Goal: Task Accomplishment & Management: Complete application form

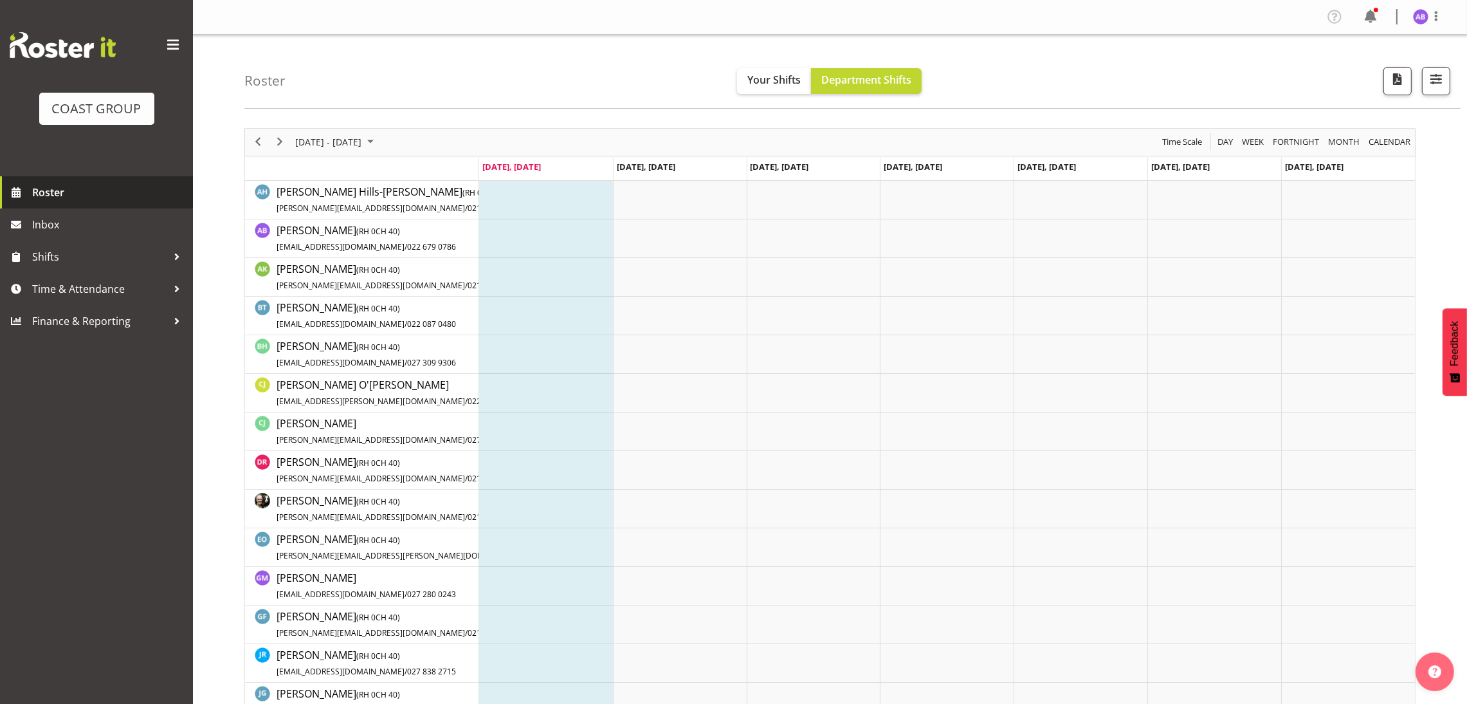
click at [48, 186] on span "Roster" at bounding box center [109, 192] width 154 height 19
click at [75, 288] on span "Time & Attendance" at bounding box center [99, 288] width 135 height 19
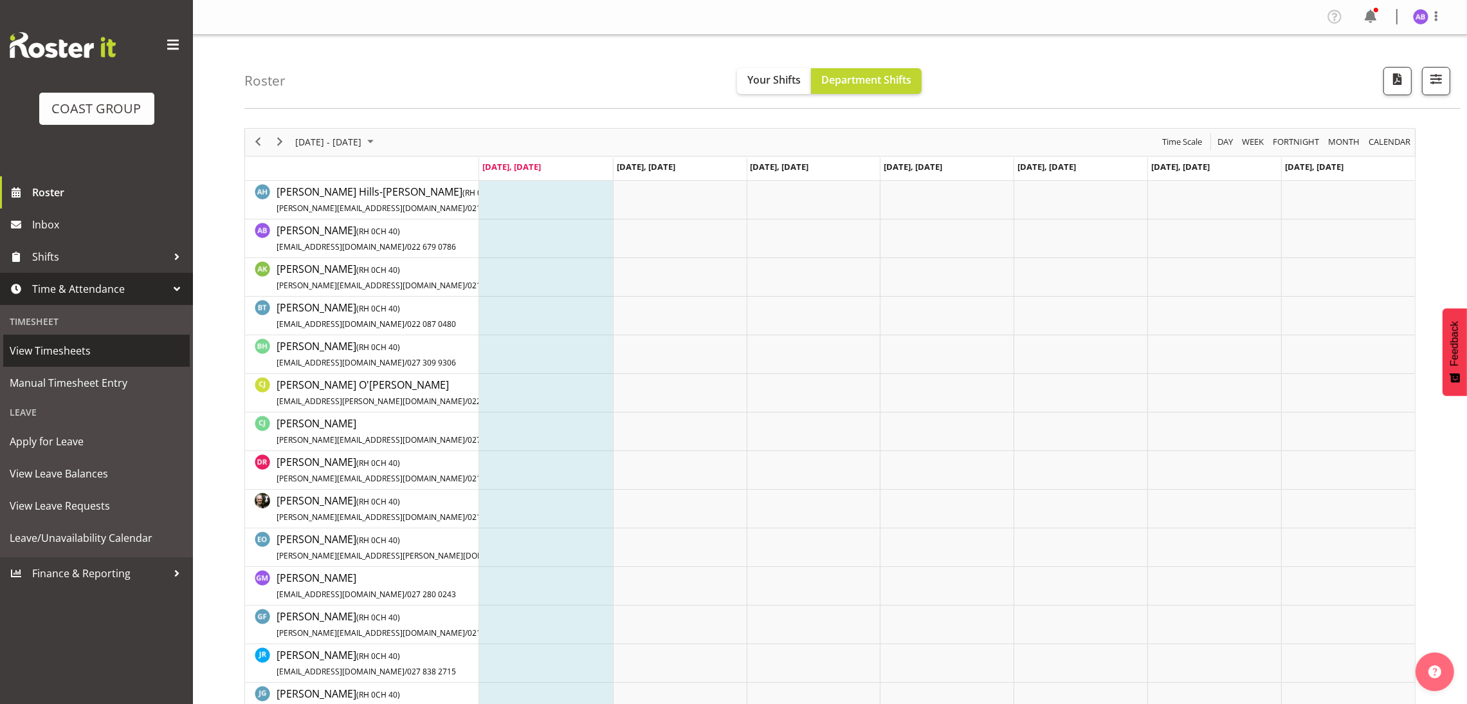
click at [70, 349] on span "View Timesheets" at bounding box center [97, 350] width 174 height 19
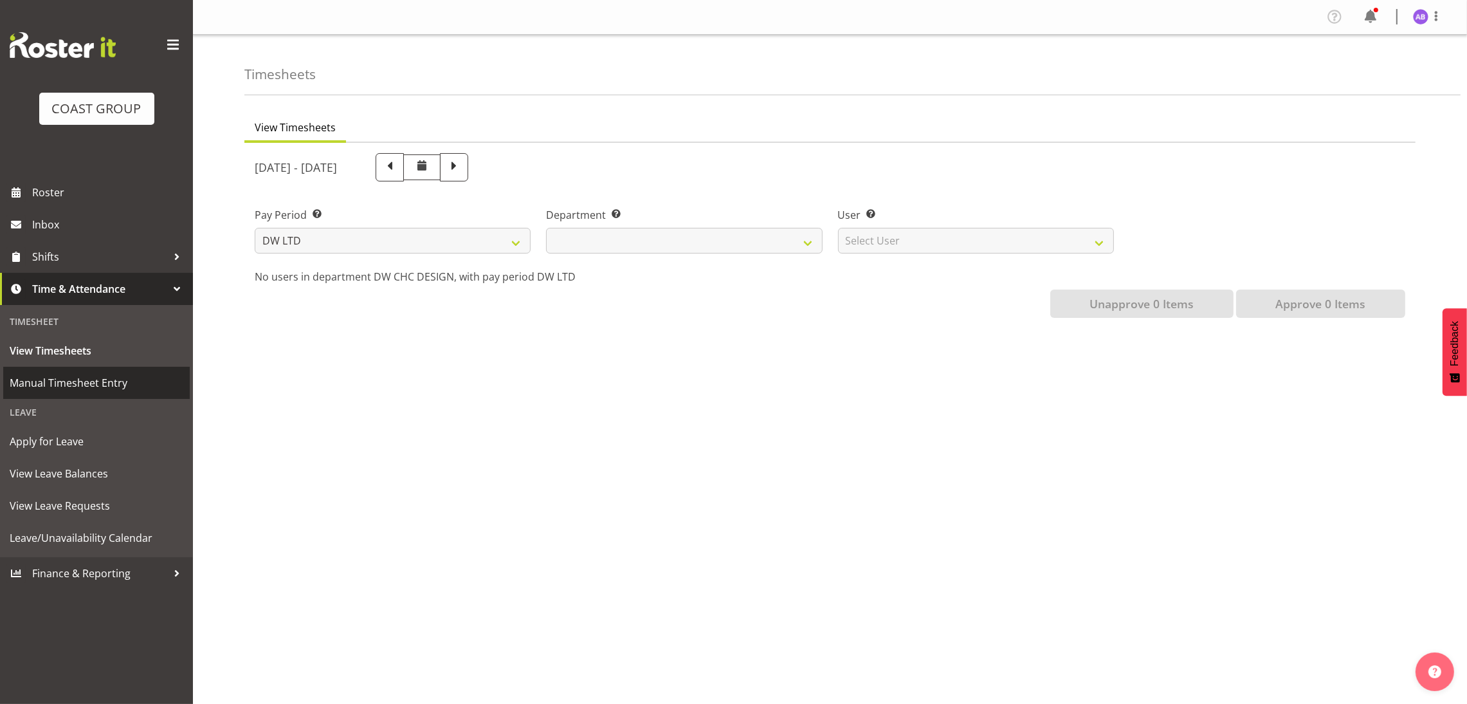
select select
click at [88, 384] on span "Manual Timesheet Entry" at bounding box center [97, 382] width 174 height 19
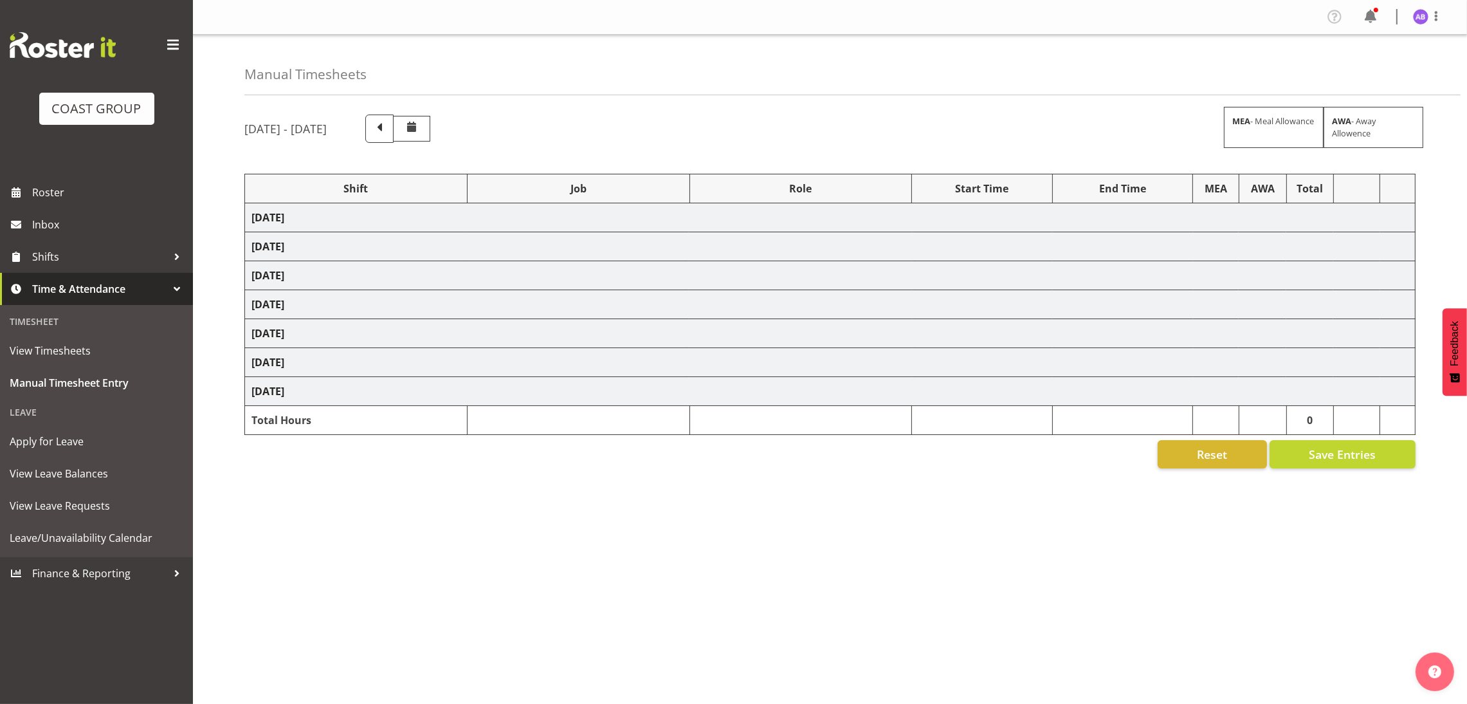
select select "624"
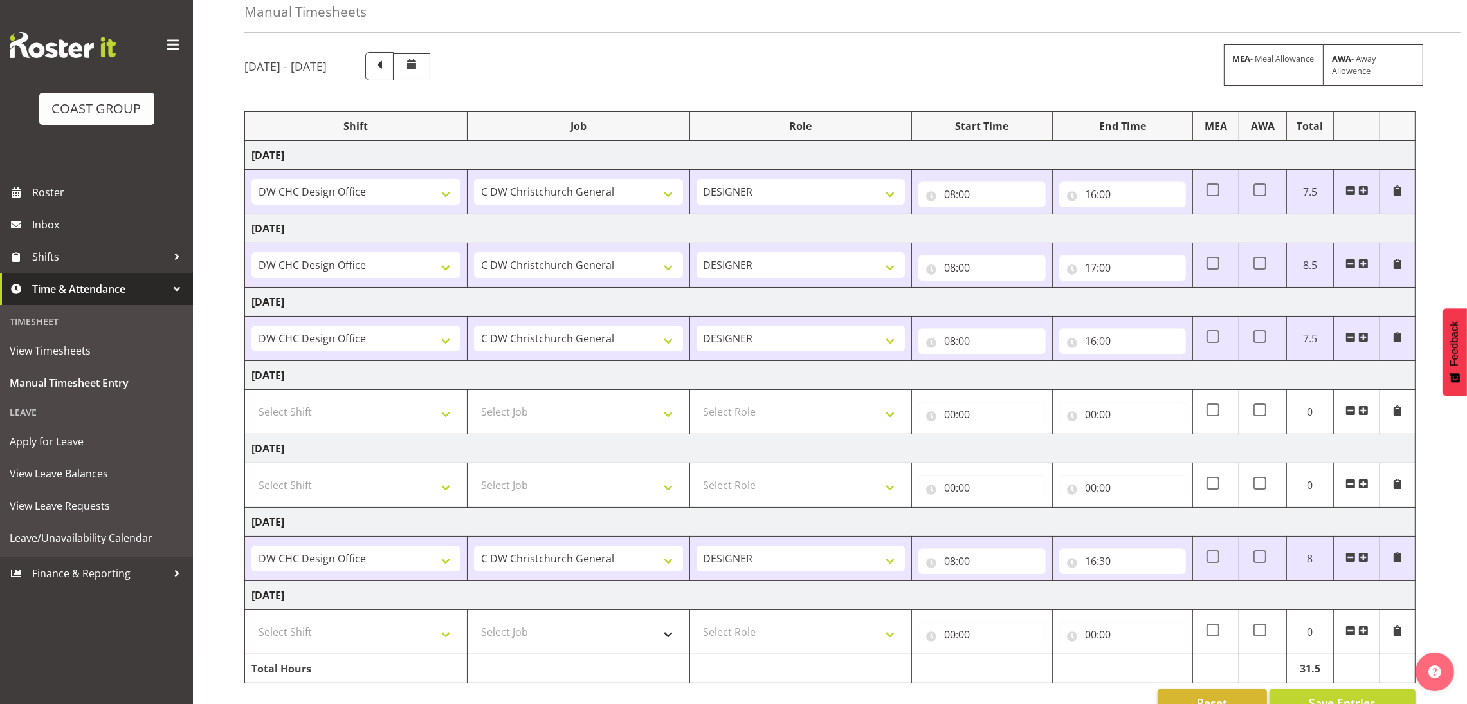
scroll to position [96, 0]
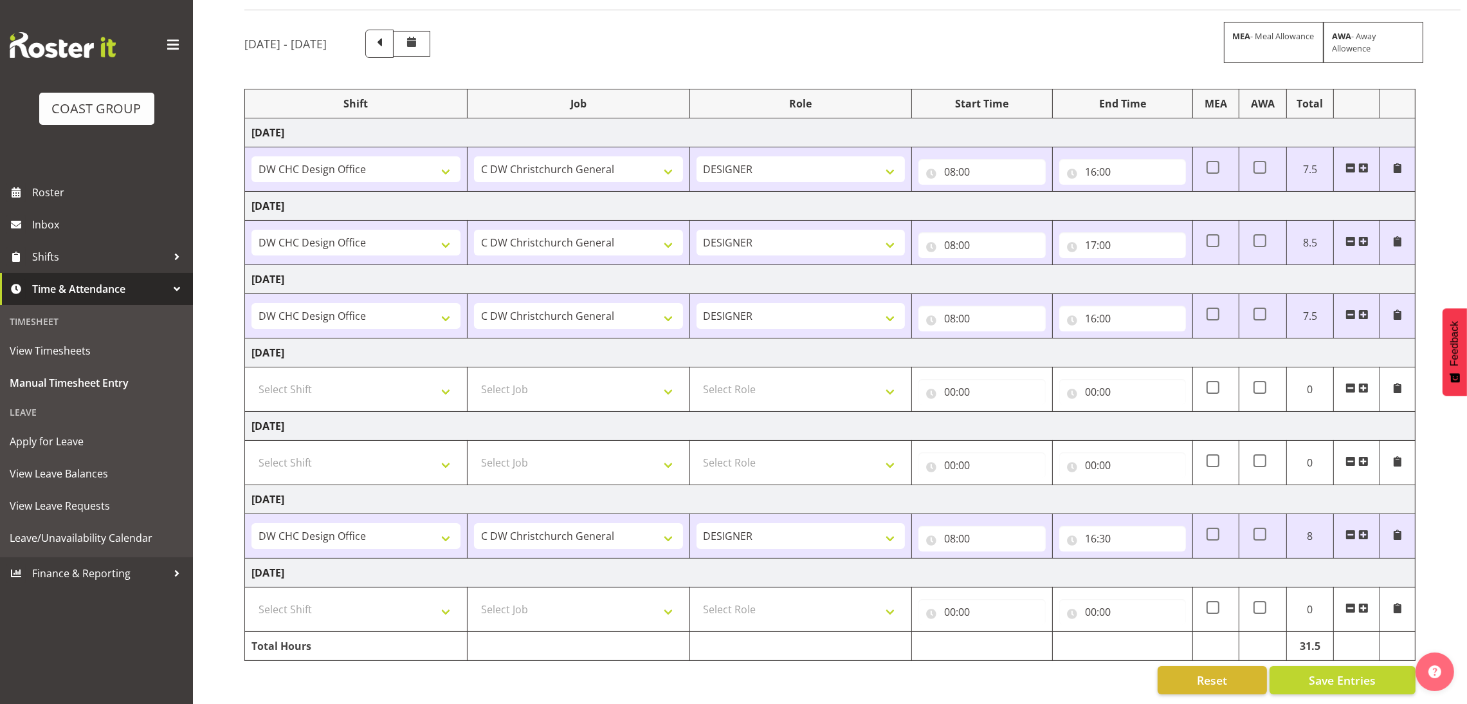
click at [1361, 529] on span at bounding box center [1364, 534] width 10 height 10
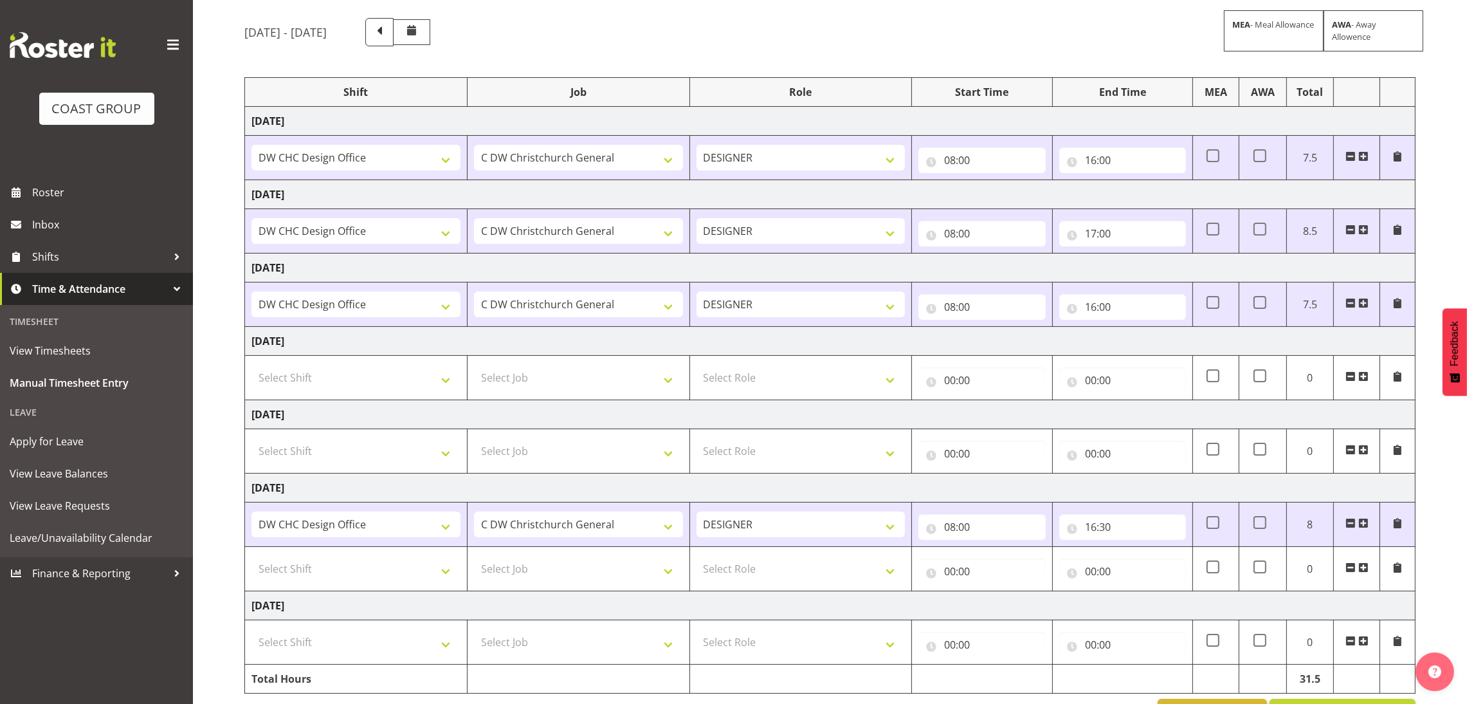
click at [339, 541] on td "DW CHC Design Office DW CHC General Work Aug DW CHC General Work Dec DW CHC Gen…" at bounding box center [356, 524] width 223 height 44
click at [343, 555] on td "Select Shift DW CHC Design Office DW CHC General Work Aug DW CHC General Work D…" at bounding box center [356, 569] width 223 height 44
click at [345, 565] on select "Select Shift DW CHC Design Office DW CHC General Work Aug DW CHC General Work D…" at bounding box center [356, 569] width 209 height 26
select select "1512"
click at [252, 558] on select "Select Shift DW CHC Design Office DW CHC General Work Aug DW CHC General Work D…" at bounding box center [356, 569] width 209 height 26
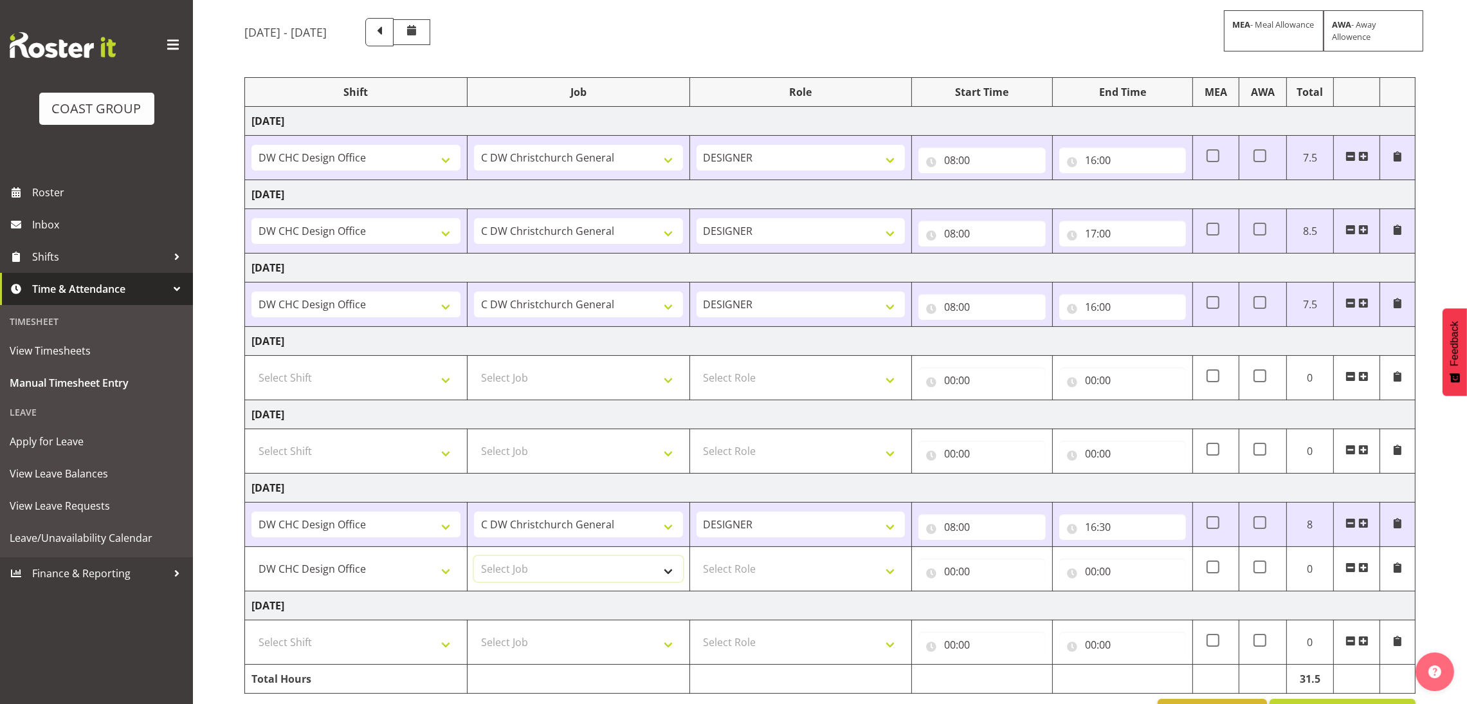
click at [605, 571] on select "Select Job 1 Carlton Events 1 [PERSON_NAME][GEOGRAPHIC_DATA] 1 [PERSON_NAME][GE…" at bounding box center [578, 569] width 209 height 26
select select "624"
click at [775, 582] on select "Select Role DESIGNER Designer" at bounding box center [801, 569] width 209 height 26
select select "215"
click at [697, 558] on select "Select Role DESIGNER Designer" at bounding box center [801, 569] width 209 height 26
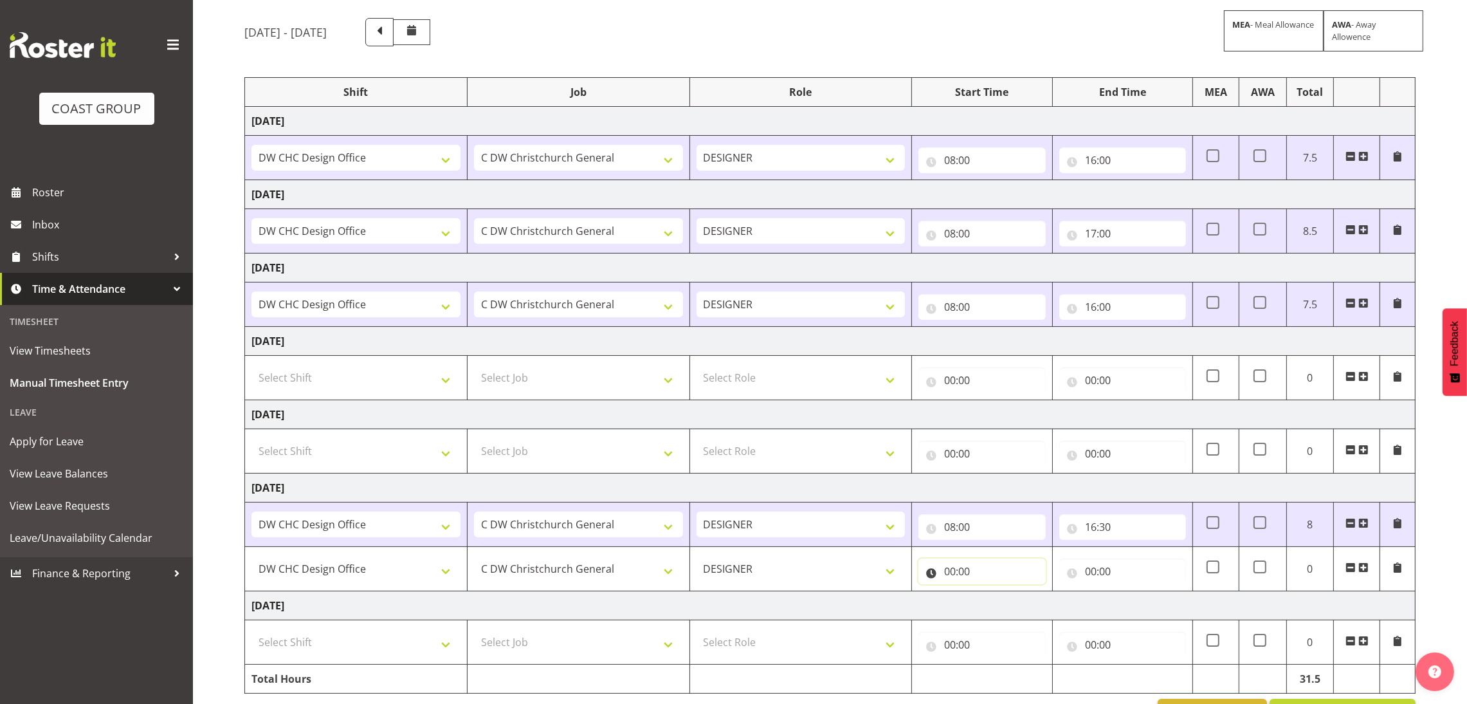
click at [964, 581] on input "00:00" at bounding box center [982, 571] width 127 height 26
click at [1017, 623] on span "00 01 02 03 04 05 06 07 08 09 10 11 12 13 14 15 16 17 18 19 20 21 22 23" at bounding box center [1006, 608] width 29 height 32
click at [1004, 610] on select "00 01 02 03 04 05 06 07 08 09 10 11 12 13 14 15 16 17 18 19 20 21 22 23" at bounding box center [1006, 605] width 29 height 26
select select "20"
click at [992, 594] on select "00 01 02 03 04 05 06 07 08 09 10 11 12 13 14 15 16 17 18 19 20 21 22 23" at bounding box center [1006, 605] width 29 height 26
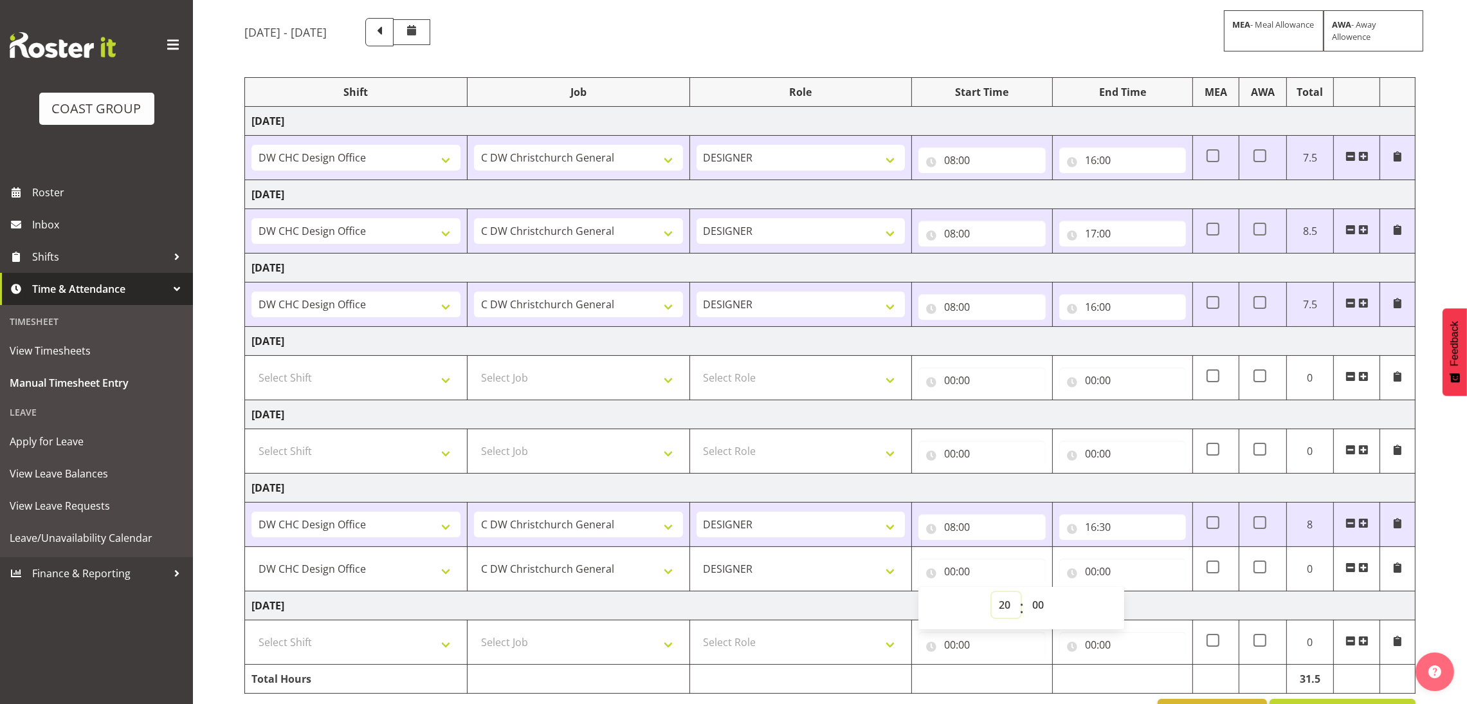
type input "20:00"
click at [1043, 610] on select "00 01 02 03 04 05 06 07 08 09 10 11 12 13 14 15 16 17 18 19 20 21 22 23 24 25 2…" at bounding box center [1039, 605] width 29 height 26
select select "45"
click at [1025, 594] on select "00 01 02 03 04 05 06 07 08 09 10 11 12 13 14 15 16 17 18 19 20 21 22 23 24 25 2…" at bounding box center [1039, 605] width 29 height 26
type input "20:45"
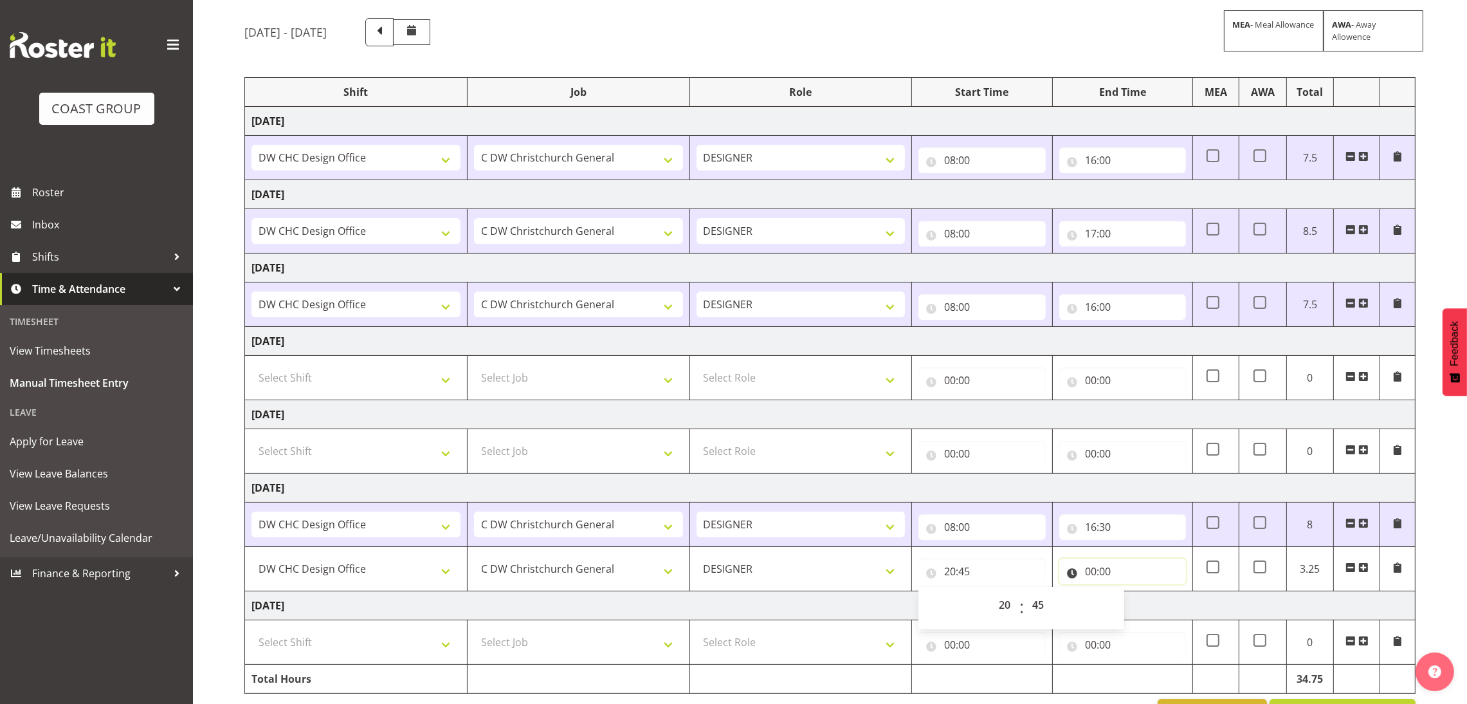
click at [1143, 576] on input "00:00" at bounding box center [1122, 571] width 127 height 26
click at [1144, 599] on select "00 01 02 03 04 05 06 07 08 09 10 11 12 13 14 15 16 17 18 19 20 21 22 23" at bounding box center [1147, 605] width 29 height 26
select select "22"
click at [1133, 594] on select "00 01 02 03 04 05 06 07 08 09 10 11 12 13 14 15 16 17 18 19 20 21 22 23" at bounding box center [1147, 605] width 29 height 26
type input "22:00"
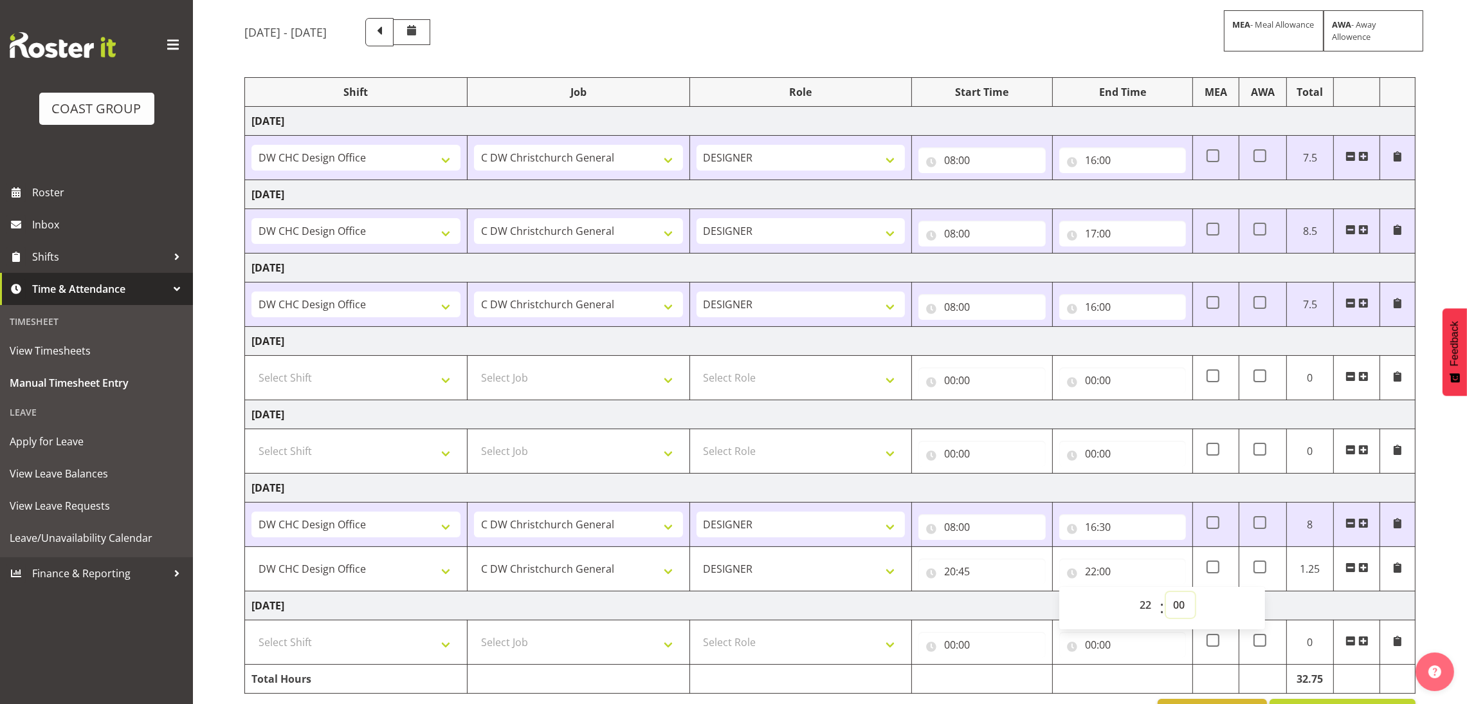
click at [1179, 605] on select "00 01 02 03 04 05 06 07 08 09 10 11 12 13 14 15 16 17 18 19 20 21 22 23 24 25 2…" at bounding box center [1180, 605] width 29 height 26
select select "30"
click at [1166, 594] on select "00 01 02 03 04 05 06 07 08 09 10 11 12 13 14 15 16 17 18 19 20 21 22 23 24 25 2…" at bounding box center [1180, 605] width 29 height 26
type input "22:30"
click at [1175, 603] on select "00 01 02 03 04 05 06 07 08 09 10 11 12 13 14 15 16 17 18 19 20 21 22 23 24 25 2…" at bounding box center [1180, 605] width 29 height 26
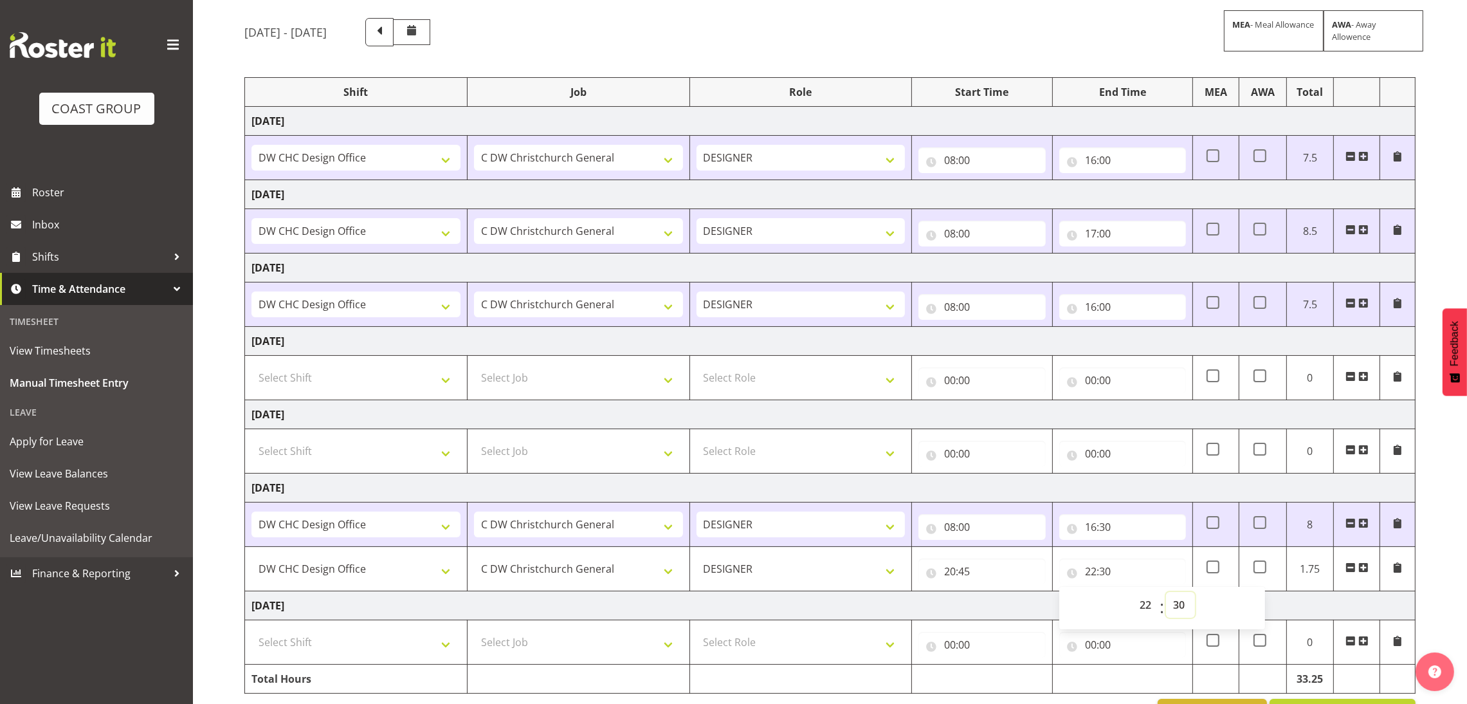
select select "45"
click at [1166, 594] on select "00 01 02 03 04 05 06 07 08 09 10 11 12 13 14 15 16 17 18 19 20 21 22 23 24 25 2…" at bounding box center [1180, 605] width 29 height 26
type input "22:45"
click at [1159, 574] on input "22:45" at bounding box center [1122, 571] width 127 height 26
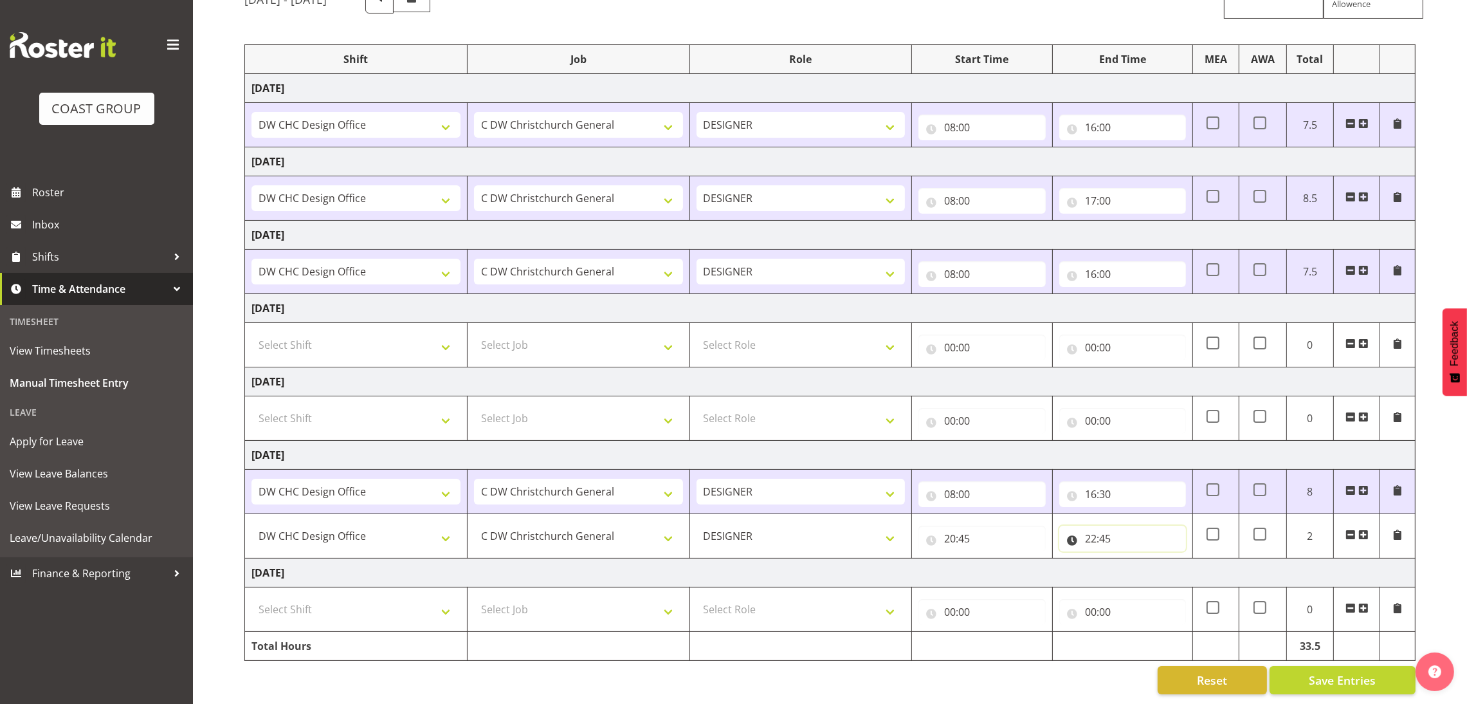
scroll to position [146, 0]
click at [1372, 672] on span "Save Entries" at bounding box center [1342, 680] width 67 height 17
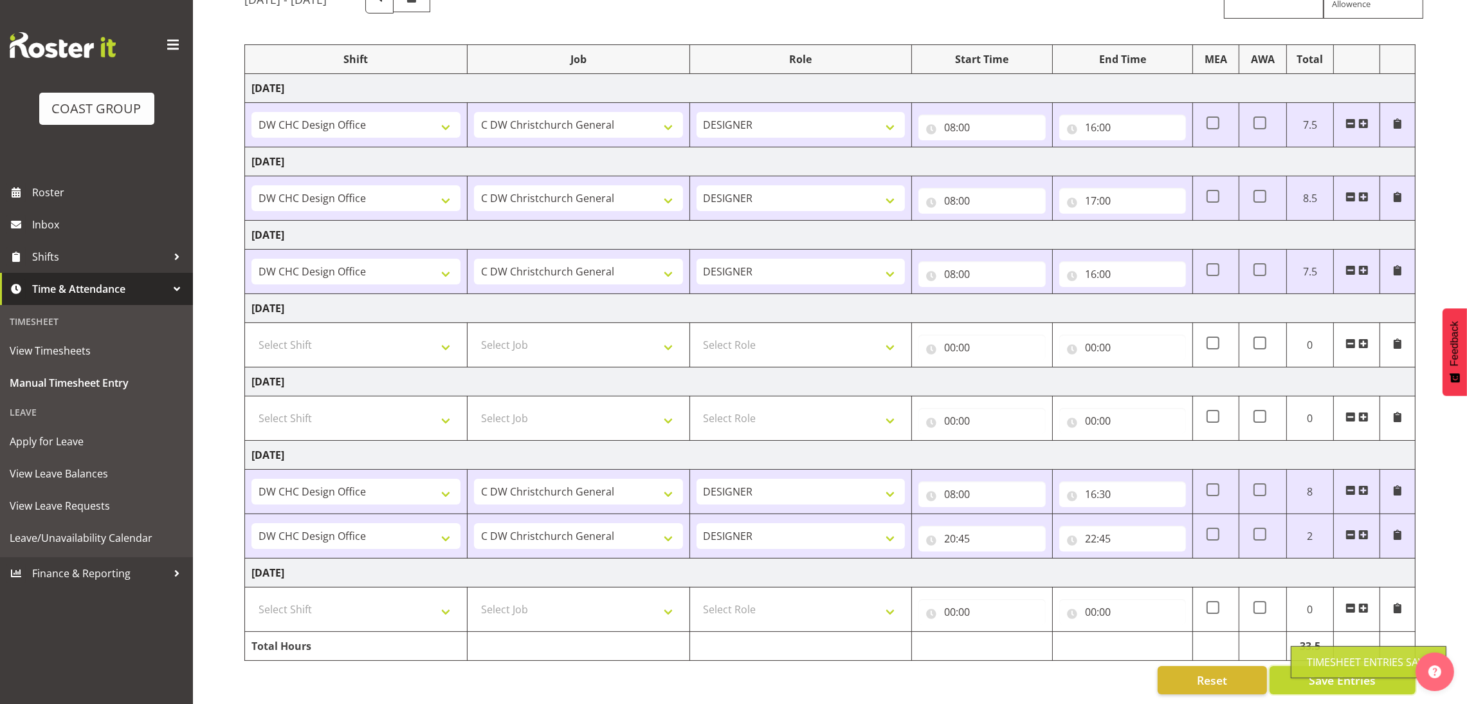
scroll to position [0, 0]
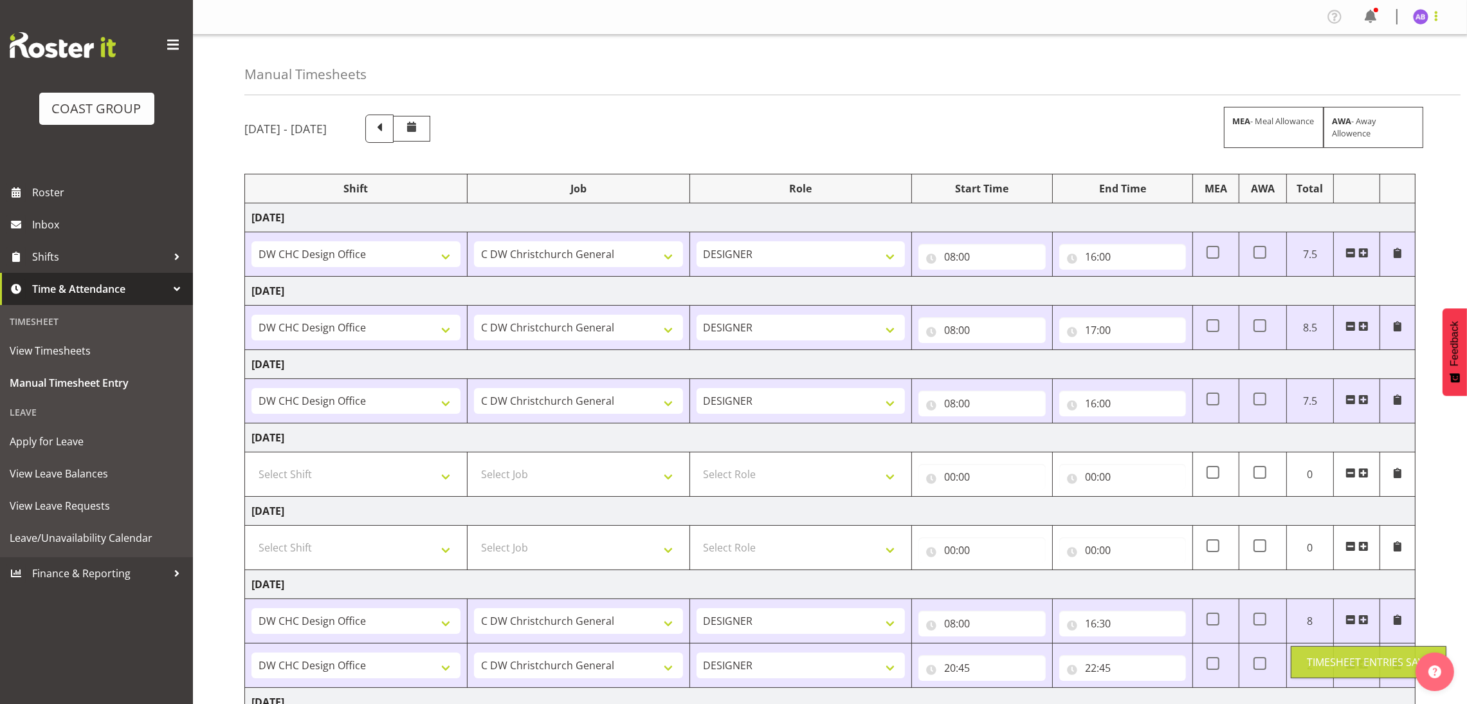
click at [1444, 8] on span at bounding box center [1436, 15] width 15 height 15
click at [1391, 63] on link "Log Out" at bounding box center [1383, 67] width 124 height 23
